Goal: Information Seeking & Learning: Learn about a topic

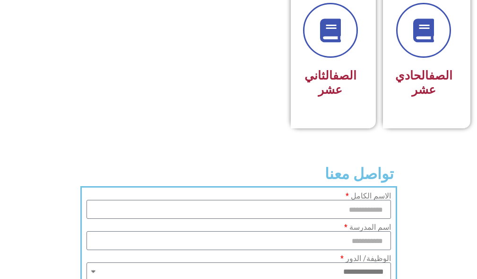
scroll to position [662, 0]
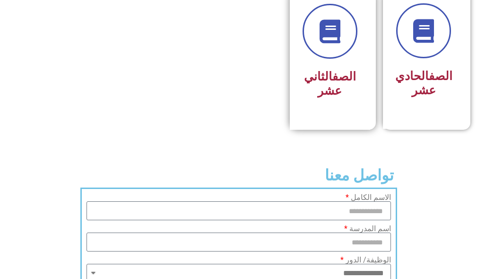
click at [315, 98] on h3 "الصف الثاني عشر" at bounding box center [330, 84] width 55 height 28
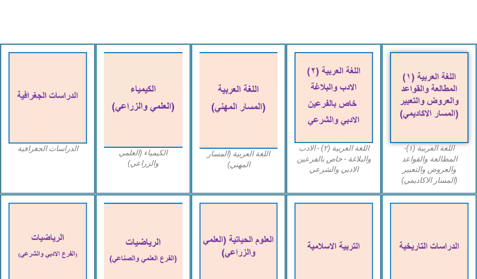
scroll to position [331, 0]
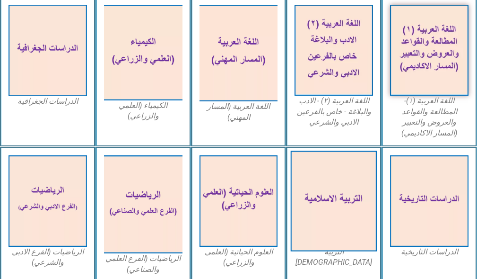
click at [323, 172] on img at bounding box center [334, 200] width 86 height 100
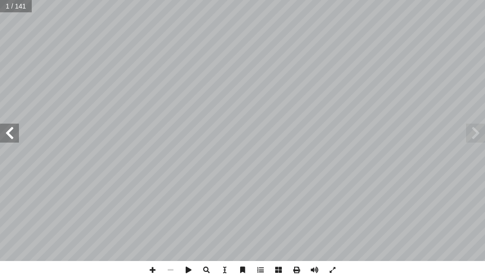
click at [6, 133] on span at bounding box center [9, 132] width 19 height 19
click at [7, 132] on span at bounding box center [9, 132] width 19 height 19
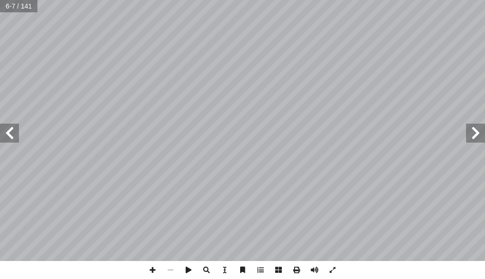
click at [7, 132] on span at bounding box center [9, 132] width 19 height 19
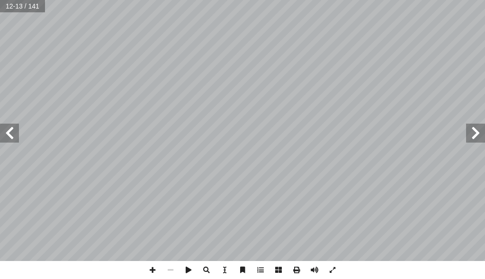
click at [7, 132] on span at bounding box center [9, 132] width 19 height 19
click at [10, 130] on span at bounding box center [9, 132] width 19 height 19
click at [12, 133] on span at bounding box center [9, 132] width 19 height 19
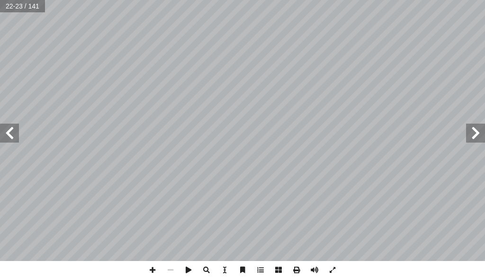
click at [12, 133] on span at bounding box center [9, 132] width 19 height 19
click at [473, 132] on span at bounding box center [475, 132] width 19 height 19
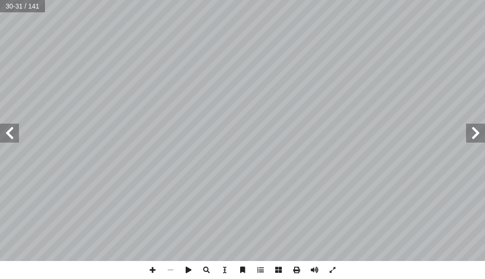
click at [473, 132] on span at bounding box center [475, 132] width 19 height 19
click at [8, 132] on span at bounding box center [9, 132] width 19 height 19
click at [9, 133] on span at bounding box center [9, 132] width 19 height 19
click at [477, 129] on span at bounding box center [475, 132] width 19 height 19
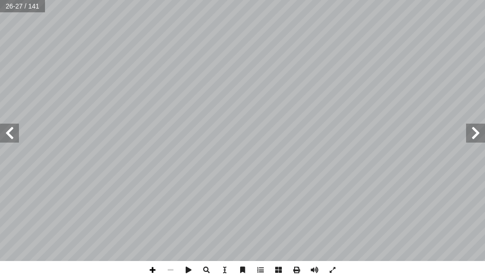
click at [151, 269] on span at bounding box center [152, 270] width 18 height 18
click at [150, 268] on span at bounding box center [152, 270] width 18 height 18
click at [169, 266] on span at bounding box center [170, 270] width 18 height 18
click at [153, 268] on span at bounding box center [152, 270] width 18 height 18
click at [172, 267] on span at bounding box center [170, 270] width 18 height 18
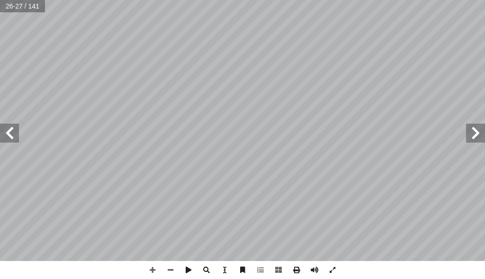
click at [314, 40] on html "الصفحة الرئيسية الصف الأول الصف الثاني الصف الثالث الصف الرابع الصف الخامس الصف…" at bounding box center [242, 20] width 485 height 40
click at [150, 268] on span at bounding box center [152, 270] width 18 height 18
click at [169, 267] on span at bounding box center [170, 270] width 18 height 18
click at [150, 268] on span at bounding box center [152, 270] width 18 height 18
click at [9, 132] on span at bounding box center [9, 132] width 19 height 19
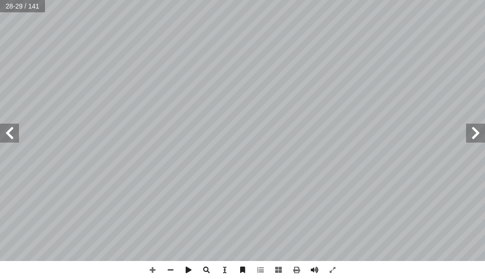
click at [343, 262] on div "لمعروف والنهي عن المنكر: � مر ب أ : ال� ً � لث � ث .﴾ ڻ ڻ ۀ ۀ ڳ ڳ ڳ ڳ ڱ ڱ ڱ ڱ ں…" at bounding box center [242, 139] width 485 height 279
